Goal: Check status: Check status

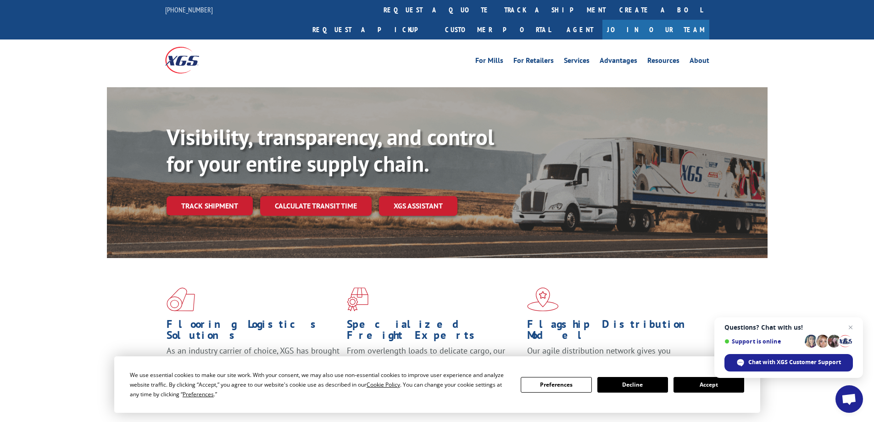
click at [498, 9] on link "track a shipment" at bounding box center [555, 10] width 115 height 20
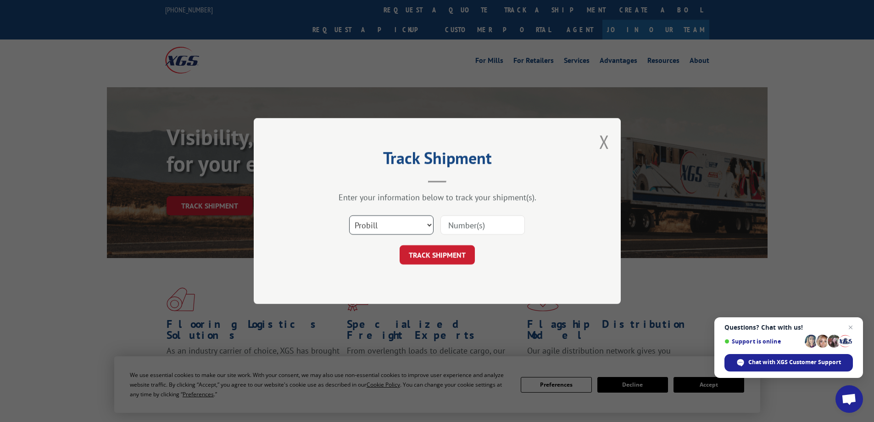
click at [431, 223] on select "Select category... Probill BOL PO" at bounding box center [391, 224] width 84 height 19
select select "bol"
click at [349, 215] on select "Select category... Probill BOL PO" at bounding box center [391, 224] width 84 height 19
click at [476, 224] on input at bounding box center [483, 224] width 84 height 19
paste input "2403634"
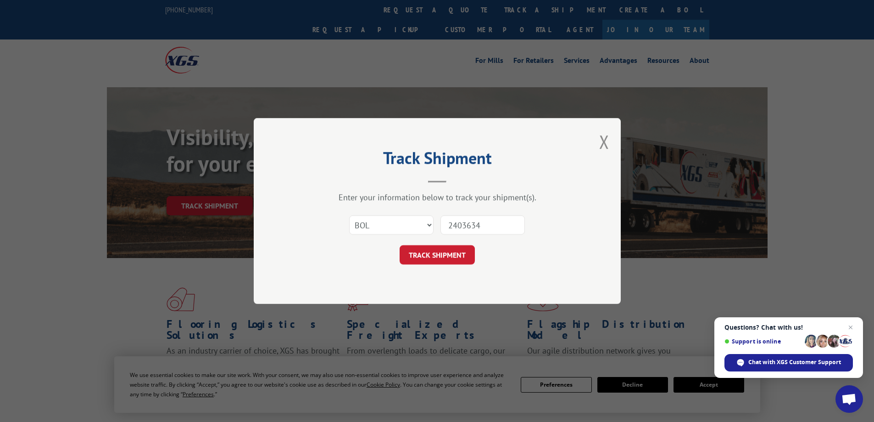
type input "2403634"
click at [443, 252] on button "TRACK SHIPMENT" at bounding box center [437, 254] width 75 height 19
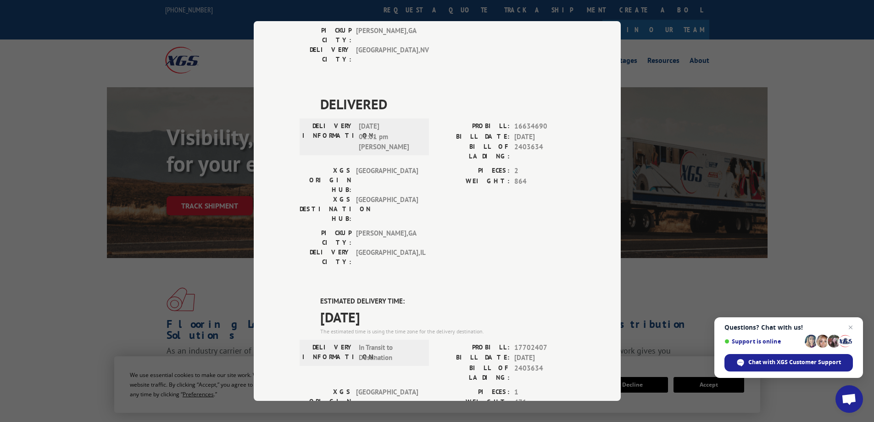
scroll to position [642, 0]
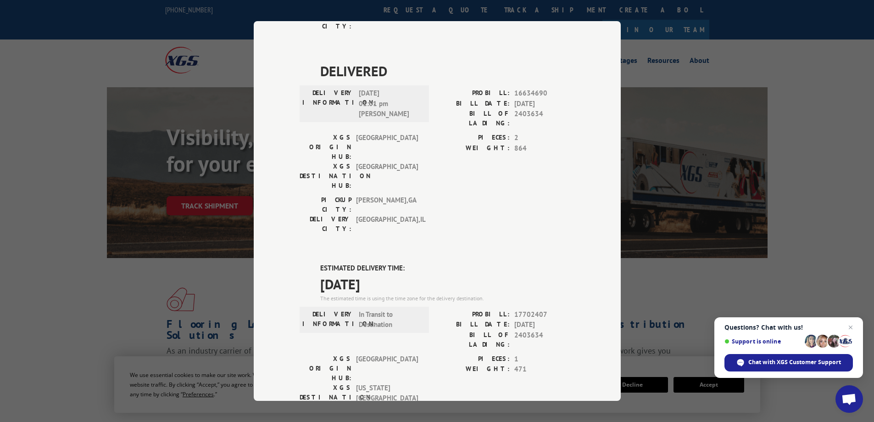
type input "[PHONE_NUMBER]"
